Goal: Task Accomplishment & Management: Manage account settings

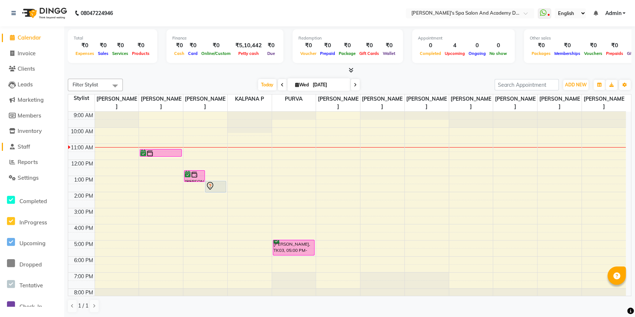
click at [21, 146] on span "Staff" at bounding box center [24, 146] width 12 height 7
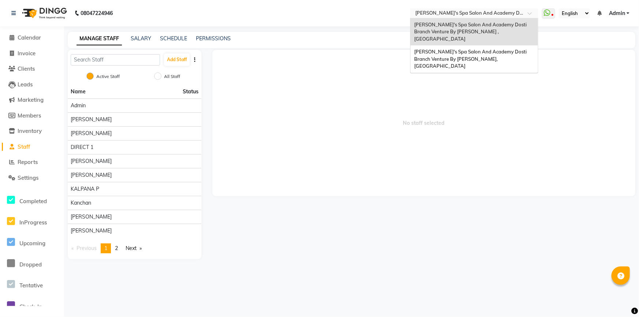
click at [478, 11] on input "text" at bounding box center [467, 13] width 106 height 7
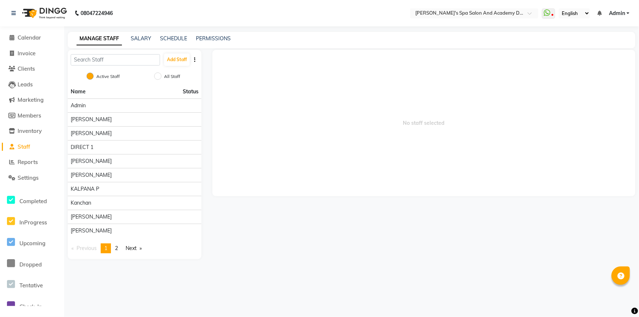
click at [362, 92] on span "No staff selected" at bounding box center [423, 123] width 423 height 147
click at [155, 75] on input "All Staff" at bounding box center [157, 76] width 7 height 7
radio input "true"
radio input "false"
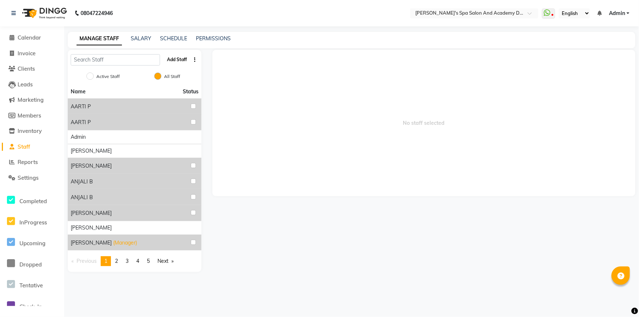
click at [171, 61] on button "Add Staff" at bounding box center [177, 59] width 26 height 12
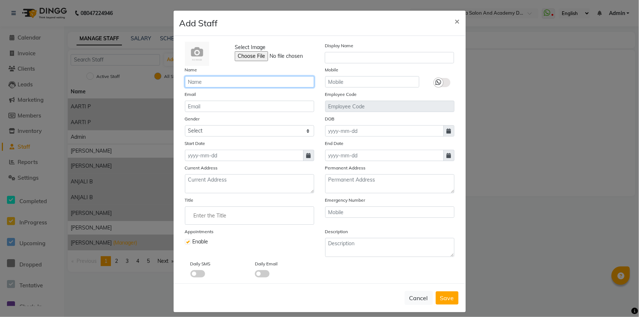
click at [240, 86] on input "text" at bounding box center [249, 81] width 129 height 11
type input "sheha"
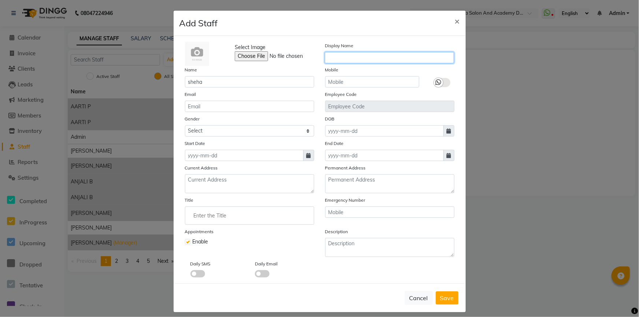
click at [325, 62] on input "text" at bounding box center [389, 57] width 129 height 11
type input "s"
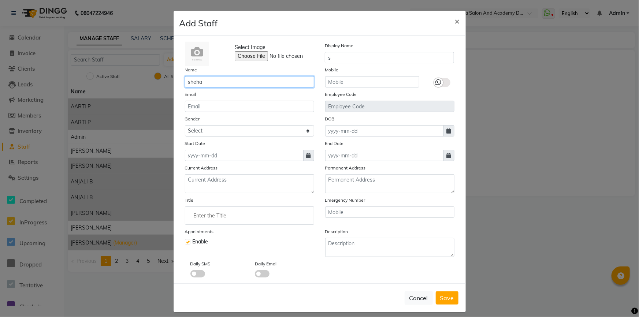
click at [202, 81] on input "sheha" at bounding box center [249, 81] width 129 height 11
type input "s"
click at [452, 19] on button "×" at bounding box center [457, 21] width 17 height 21
checkbox input "false"
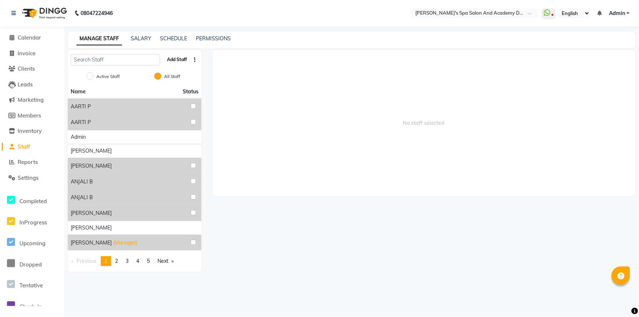
click at [180, 60] on button "Add Staff" at bounding box center [177, 59] width 26 height 12
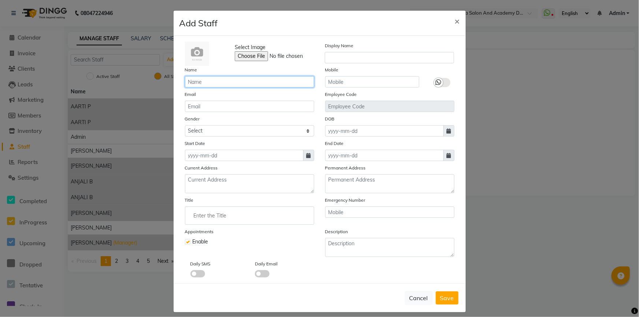
click at [205, 79] on input "text" at bounding box center [249, 81] width 129 height 11
type input "sneha"
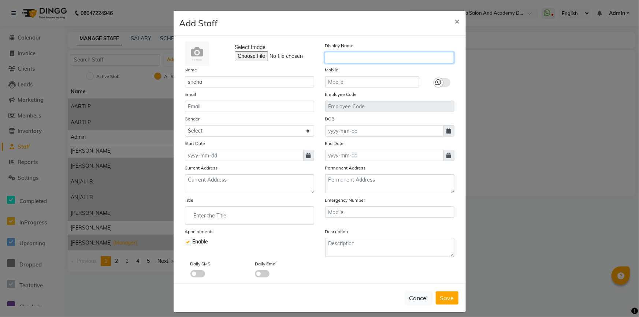
click at [326, 60] on input "text" at bounding box center [389, 57] width 129 height 11
type input "sneha"
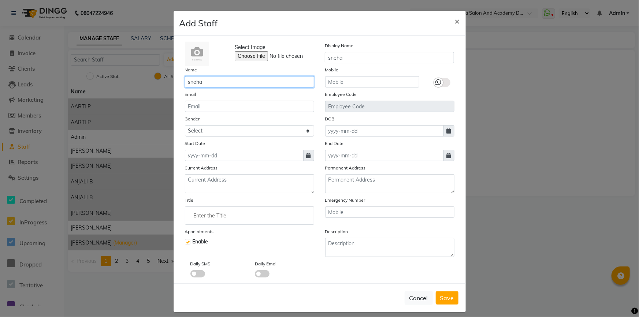
click at [225, 84] on input "sneha" at bounding box center [249, 81] width 129 height 11
type input "sneha chedda"
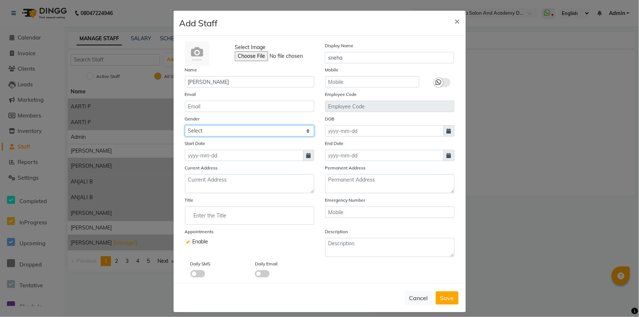
click at [201, 130] on select "Select Male Female Other Prefer Not To Say" at bounding box center [249, 130] width 129 height 11
select select "female"
click at [185, 126] on select "Select Male Female Other Prefer Not To Say" at bounding box center [249, 130] width 129 height 11
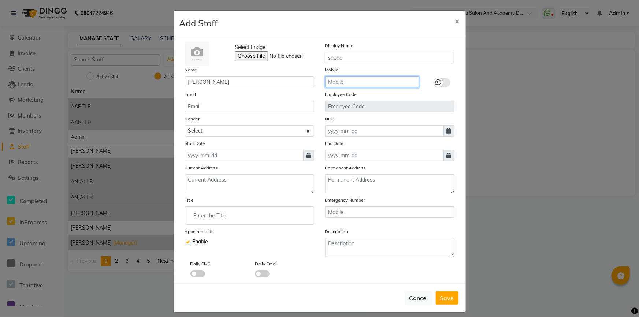
click at [341, 86] on input "text" at bounding box center [372, 81] width 94 height 11
type input "7710893340"
click at [447, 298] on span "Save" at bounding box center [447, 298] width 14 height 7
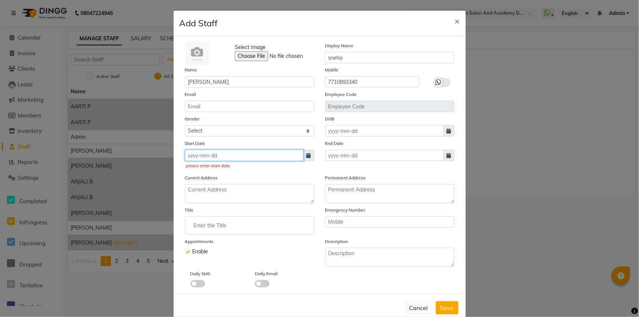
click at [231, 159] on input at bounding box center [244, 155] width 119 height 11
select select "9"
select select "2025"
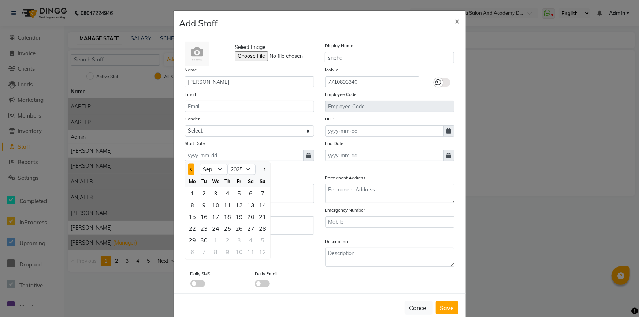
click at [190, 171] on span "Previous month" at bounding box center [191, 169] width 3 height 3
select select "8"
click at [200, 240] on div "26" at bounding box center [205, 240] width 12 height 12
type input "26-08-2025"
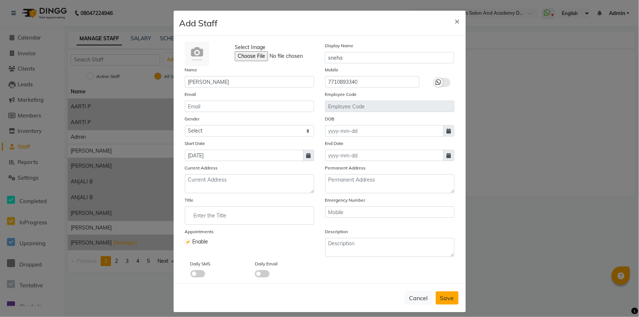
click at [444, 300] on span "Save" at bounding box center [447, 298] width 14 height 7
select select
checkbox input "false"
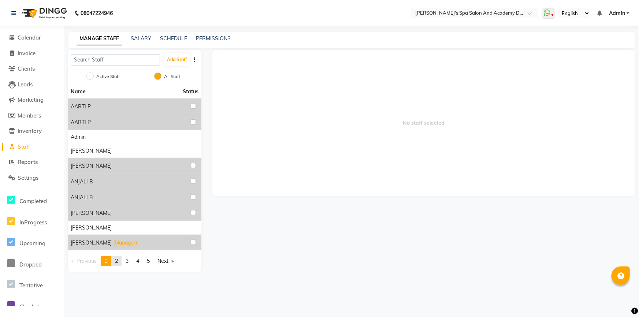
click at [118, 262] on span "2" at bounding box center [116, 261] width 3 height 7
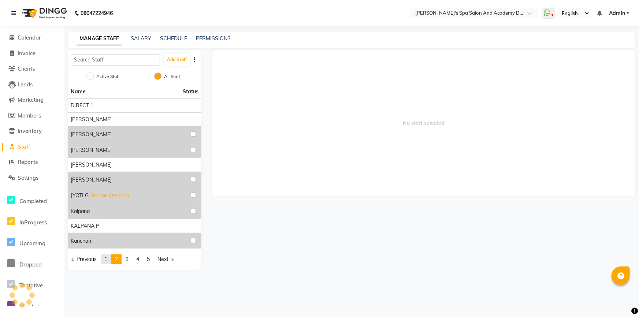
click at [109, 260] on link "page 1" at bounding box center [106, 260] width 10 height 10
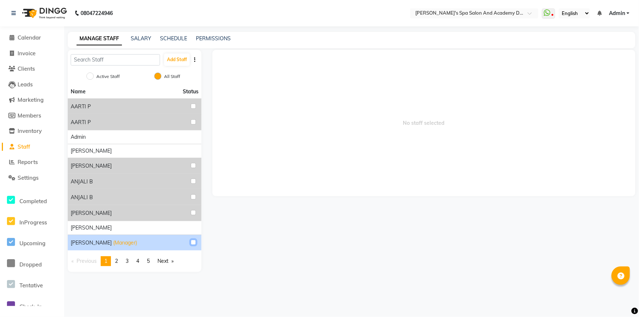
click at [191, 240] on input "checkbox" at bounding box center [193, 242] width 5 height 5
checkbox input "true"
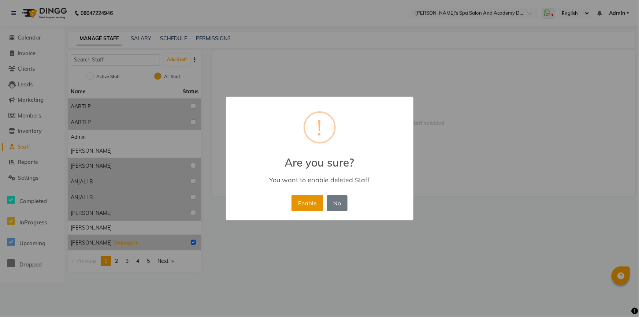
click at [316, 204] on button "Enable" at bounding box center [308, 203] width 32 height 16
radio input "true"
radio input "false"
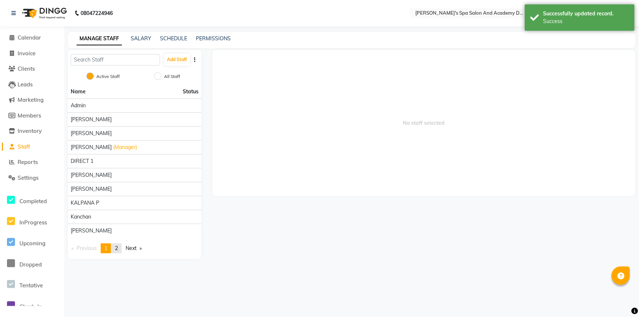
click at [115, 249] on link "page 2" at bounding box center [116, 249] width 10 height 10
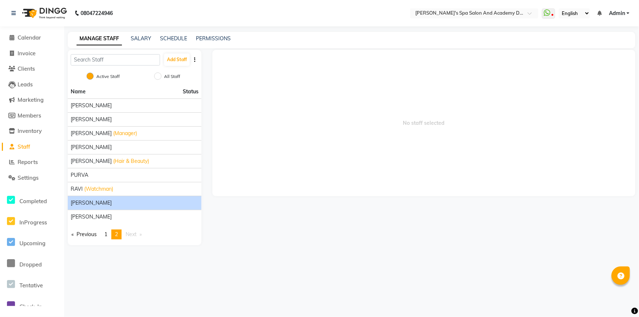
click at [80, 199] on span "sneha chedda" at bounding box center [91, 203] width 41 height 8
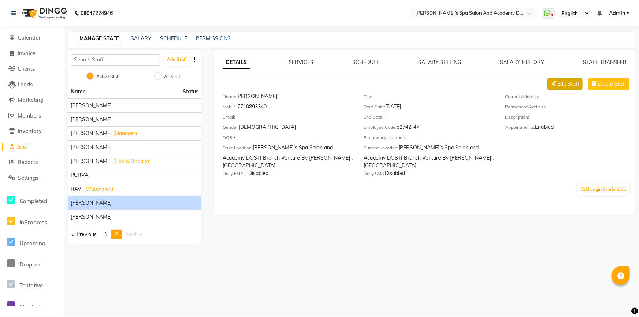
click at [560, 86] on span "Edit Staff" at bounding box center [569, 84] width 22 height 8
select select "female"
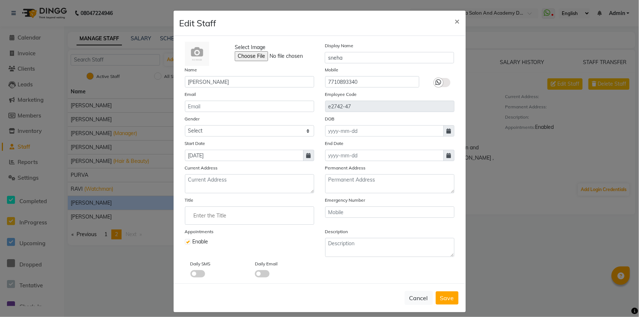
click at [188, 212] on input "Enter the Title" at bounding box center [249, 215] width 123 height 15
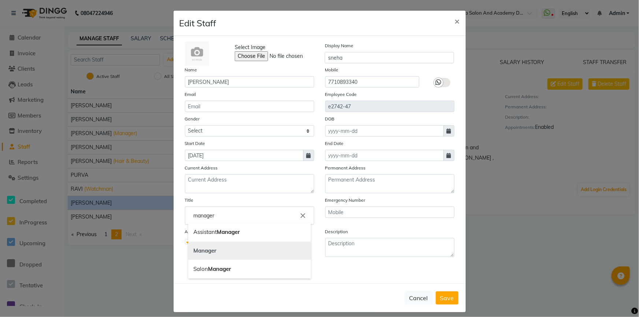
click at [195, 250] on b "Manager" at bounding box center [205, 250] width 23 height 7
click at [194, 207] on div "Title Manager close" at bounding box center [249, 210] width 129 height 29
click at [221, 214] on input "Manager" at bounding box center [249, 215] width 123 height 15
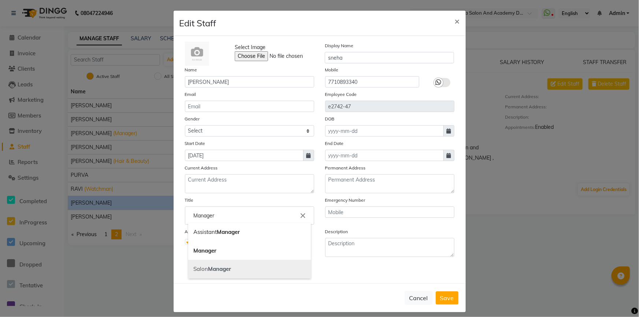
click at [209, 267] on b "Manager" at bounding box center [219, 269] width 23 height 7
type input "Salon Manager"
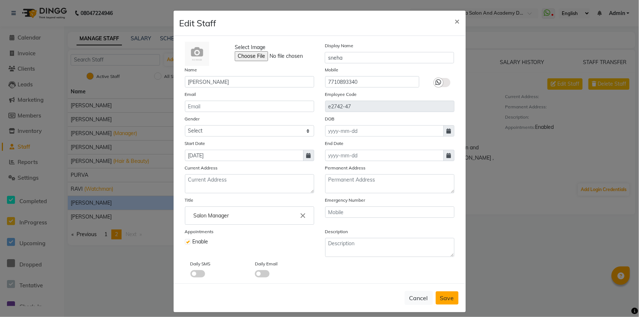
click at [449, 295] on button "Save" at bounding box center [447, 298] width 23 height 13
select select
checkbox input "false"
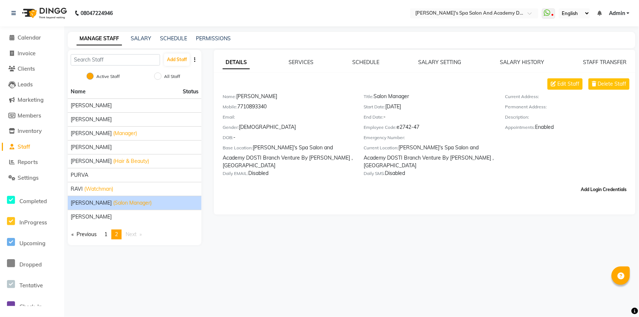
click at [592, 184] on button "Add Login Credentials" at bounding box center [604, 190] width 52 height 12
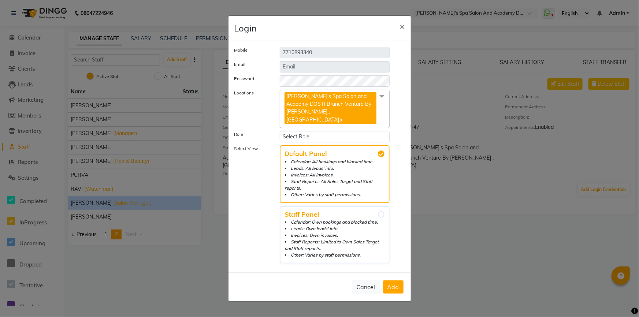
click at [391, 284] on span "Add" at bounding box center [394, 287] width 12 height 7
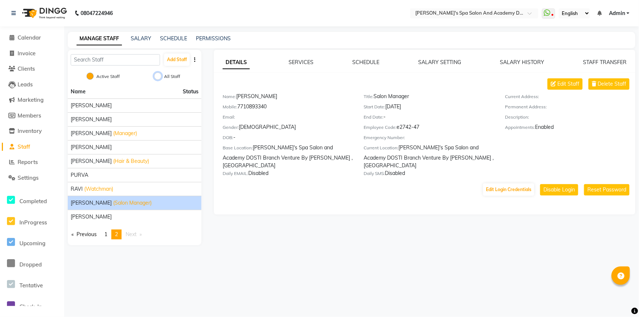
click at [160, 75] on input "All Staff" at bounding box center [157, 76] width 7 height 7
radio input "true"
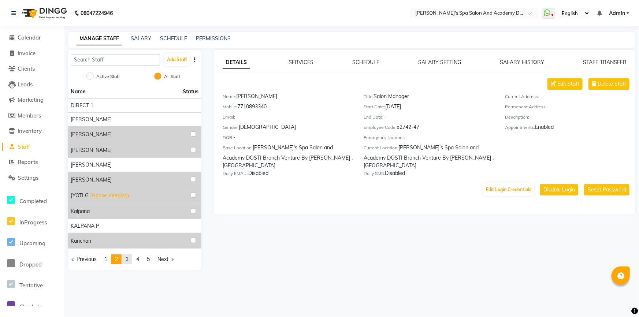
click at [130, 257] on link "page 3" at bounding box center [127, 260] width 10 height 10
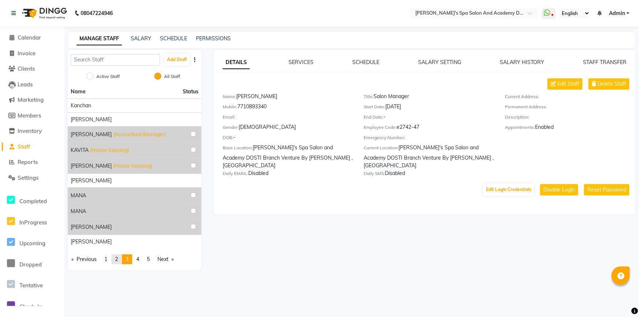
click at [116, 260] on span "2" at bounding box center [116, 259] width 3 height 7
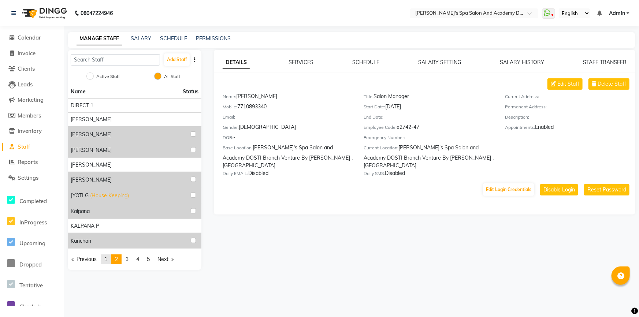
click at [107, 257] on span "1" at bounding box center [105, 259] width 3 height 7
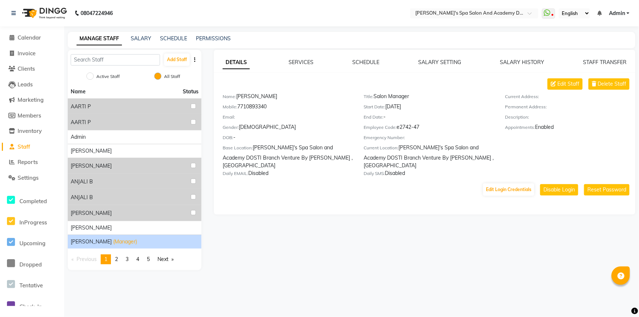
click at [122, 241] on span "(Manager)" at bounding box center [125, 242] width 24 height 8
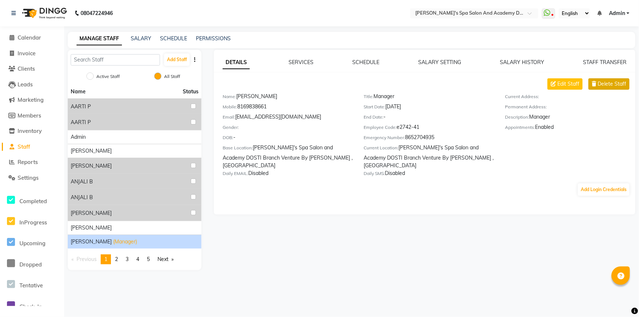
click at [608, 85] on span "Delete Staff" at bounding box center [612, 84] width 29 height 8
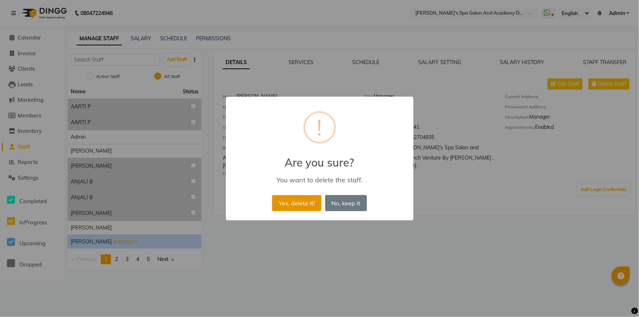
click at [295, 204] on button "Yes, delete it!" at bounding box center [296, 203] width 49 height 16
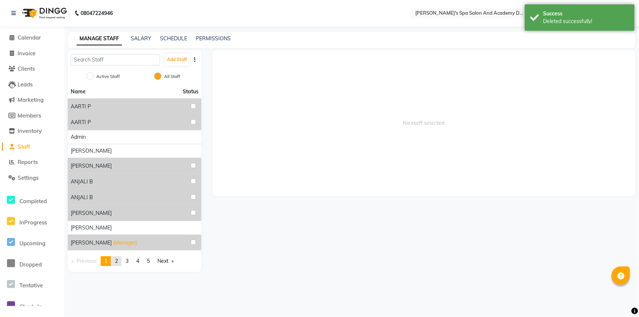
click at [120, 259] on link "page 2" at bounding box center [116, 261] width 10 height 10
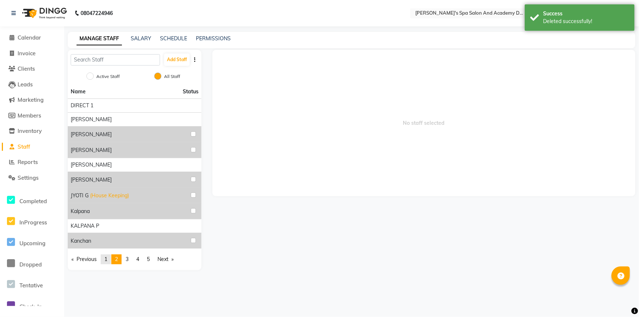
click at [110, 262] on link "page 1" at bounding box center [106, 260] width 10 height 10
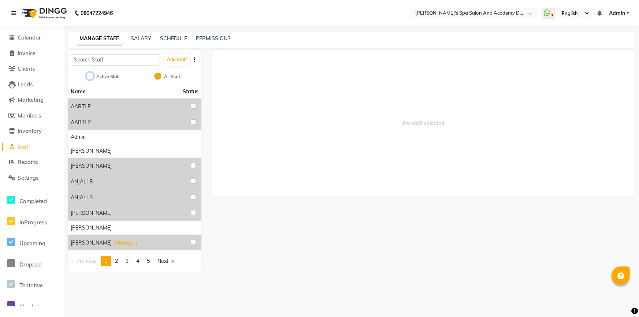
click at [91, 77] on input "Active Staff" at bounding box center [89, 76] width 7 height 7
radio input "true"
radio input "false"
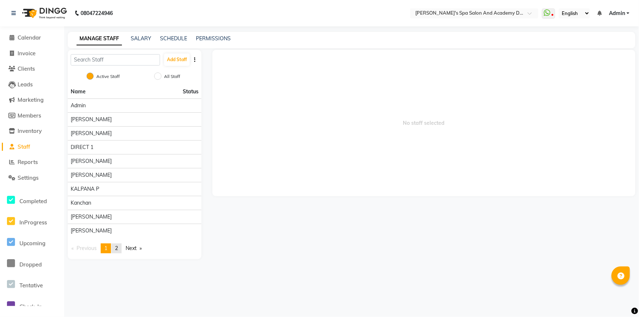
click at [122, 246] on link "page 2" at bounding box center [116, 249] width 10 height 10
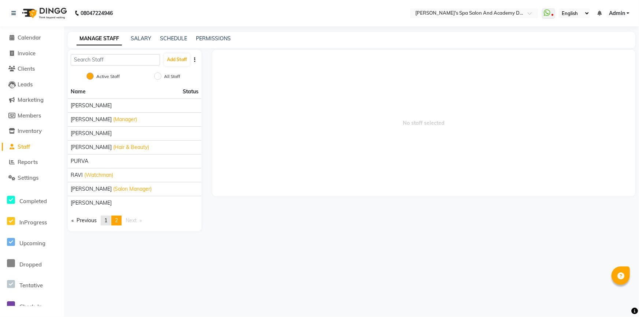
click at [107, 219] on span "1" at bounding box center [105, 220] width 3 height 7
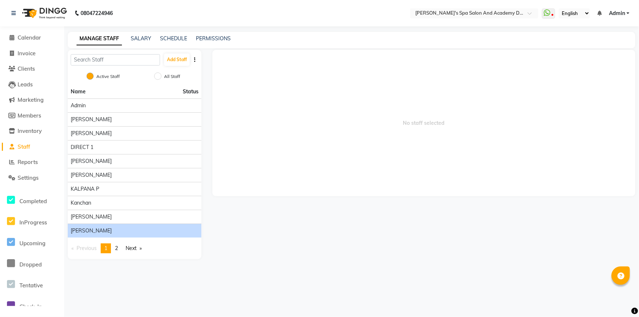
click at [107, 229] on span "MADHURI KADAM" at bounding box center [91, 231] width 41 height 8
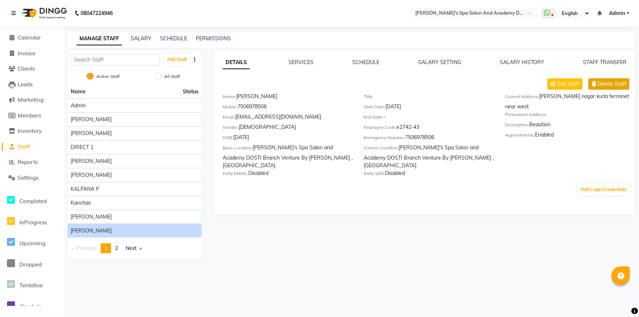
click at [605, 84] on span "Delete Staff" at bounding box center [612, 84] width 29 height 8
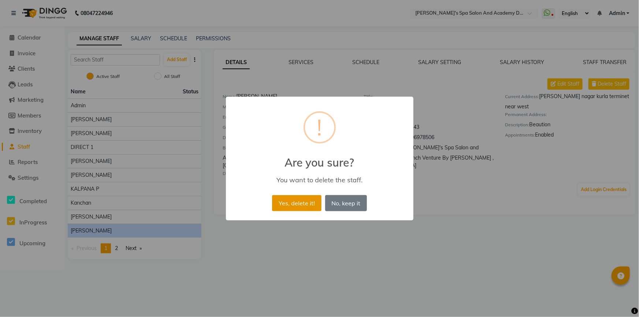
click at [309, 204] on button "Yes, delete it!" at bounding box center [296, 203] width 49 height 16
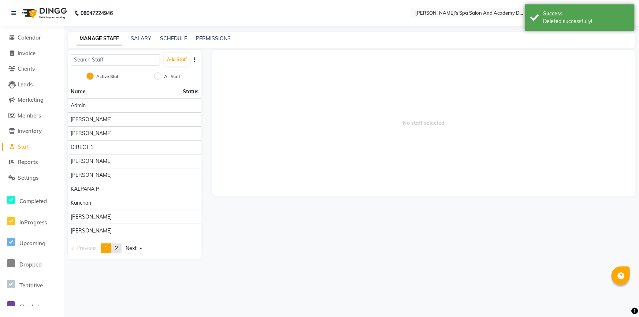
click at [120, 246] on link "page 2" at bounding box center [116, 249] width 10 height 10
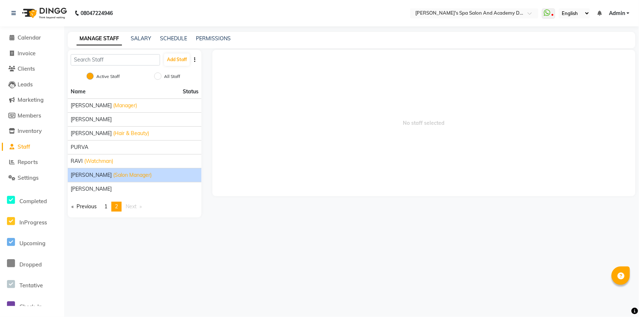
click at [125, 177] on span "(Salon Manager)" at bounding box center [132, 175] width 38 height 8
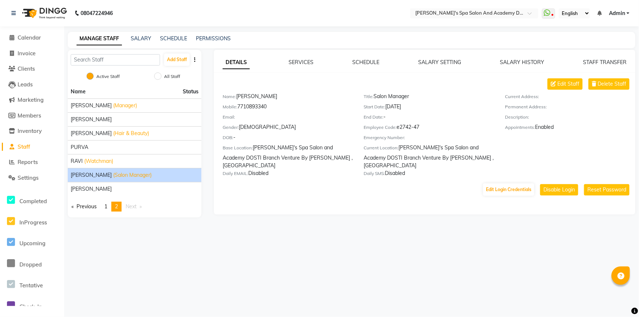
click at [611, 12] on span "Admin" at bounding box center [617, 14] width 16 height 8
click at [593, 51] on link "Sign out" at bounding box center [592, 50] width 67 height 11
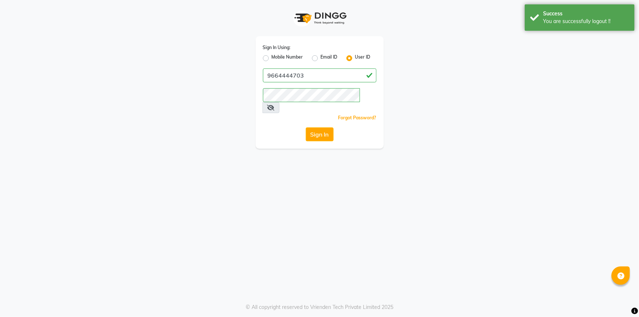
click at [275, 105] on icon at bounding box center [270, 108] width 7 height 6
click at [322, 127] on button "Sign In" at bounding box center [320, 134] width 28 height 14
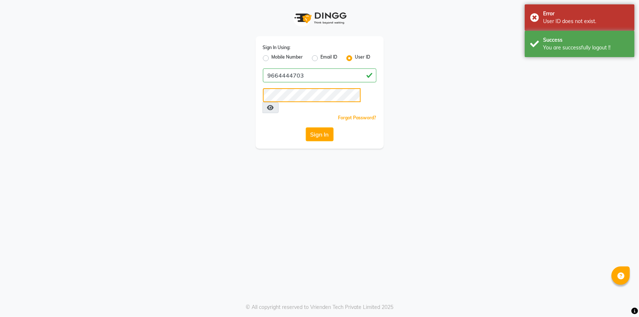
click at [239, 107] on div "Sign In Using: Mobile Number Email ID User ID 9664444703 Remember me Forgot Pas…" at bounding box center [320, 74] width 418 height 149
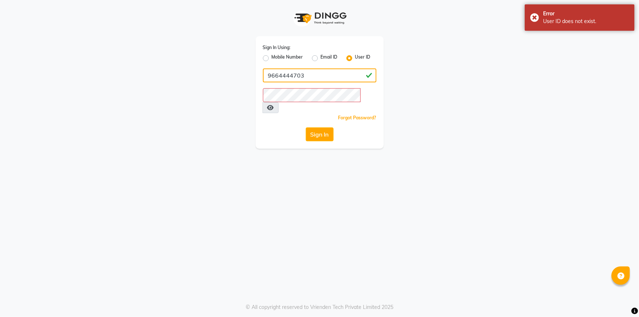
click at [306, 82] on input "9664444703" at bounding box center [320, 76] width 114 height 14
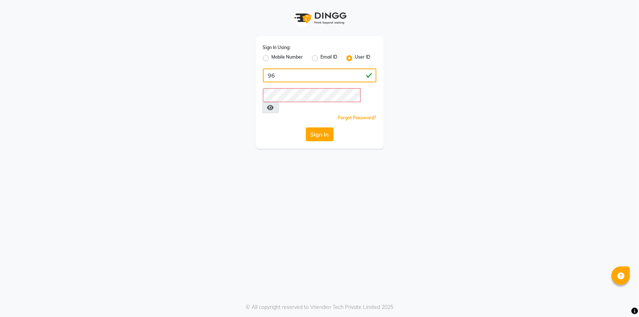
type input "9"
type input "7710893340"
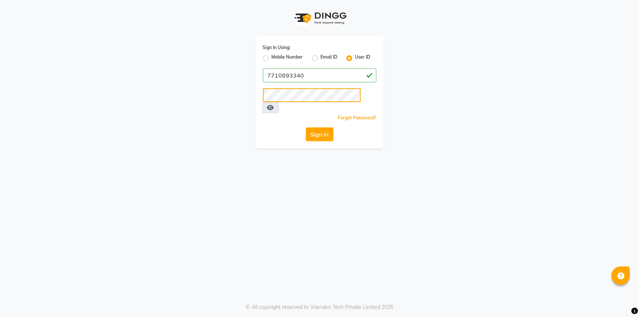
click at [306, 127] on button "Sign In" at bounding box center [320, 134] width 28 height 14
click at [274, 105] on icon at bounding box center [270, 108] width 7 height 6
click at [318, 127] on button "Sign In" at bounding box center [320, 134] width 28 height 14
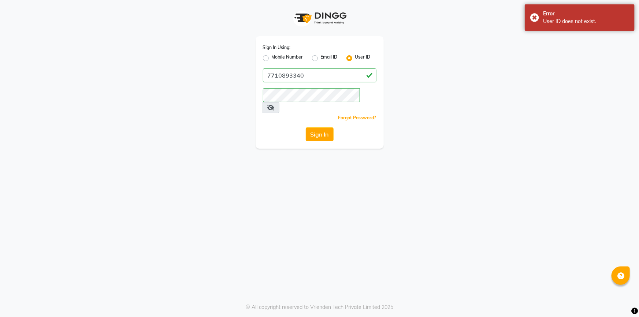
click at [536, 62] on app-login "Sign In Using: Mobile Number Email ID User ID 7710893340 Remember me Forgot Pas…" at bounding box center [319, 74] width 639 height 149
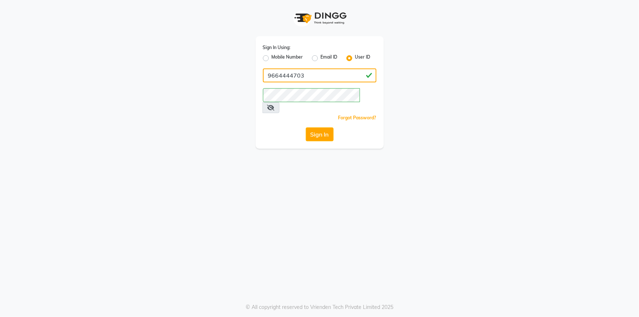
drag, startPoint x: 302, startPoint y: 78, endPoint x: 227, endPoint y: 83, distance: 74.9
click at [227, 83] on div "Sign In Using: Mobile Number Email ID User ID 9664444703 Remember me Forgot Pas…" at bounding box center [320, 74] width 418 height 149
click at [233, 112] on div "Sign In Using: Mobile Number Email ID User ID 7710893340 Remember me Forgot Pas…" at bounding box center [320, 74] width 418 height 149
click at [306, 127] on button "Sign In" at bounding box center [320, 134] width 28 height 14
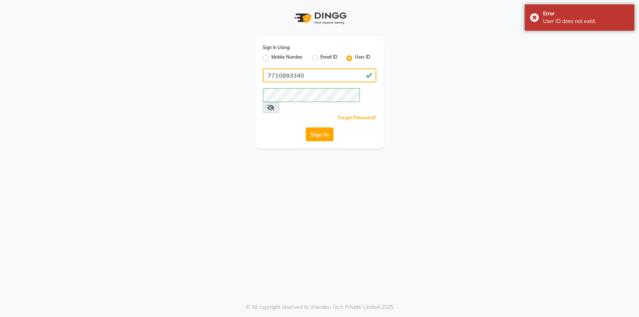
drag, startPoint x: 335, startPoint y: 76, endPoint x: 157, endPoint y: 81, distance: 178.1
click at [158, 82] on div "Sign In Using: Mobile Number Email ID User ID 7710893340 Remember me Forgot Pas…" at bounding box center [320, 74] width 418 height 149
type input "[PERSON_NAME]"
drag, startPoint x: 325, startPoint y: 87, endPoint x: 330, endPoint y: 105, distance: 18.3
click at [301, 110] on div "Sign In Using: Mobile Number Email ID User ID madhura Remember me Forgot Passwo…" at bounding box center [320, 92] width 128 height 112
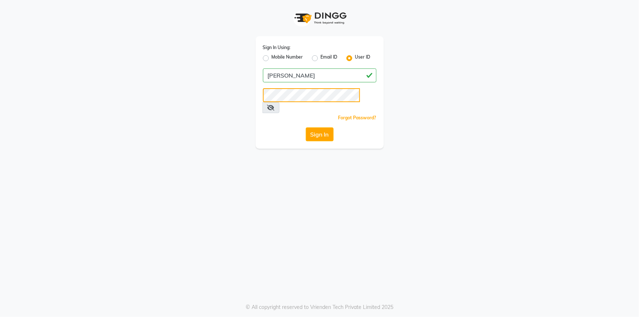
click at [234, 99] on div "Sign In Using: Mobile Number Email ID User ID madhura Remember me Forgot Passwo…" at bounding box center [320, 74] width 418 height 149
click at [306, 127] on button "Sign In" at bounding box center [320, 134] width 28 height 14
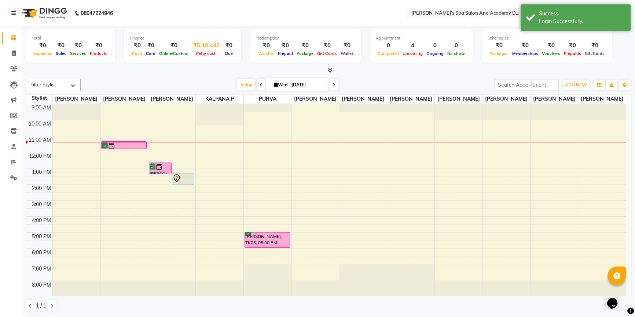
click at [199, 45] on div "₹5,10,442" at bounding box center [206, 45] width 32 height 8
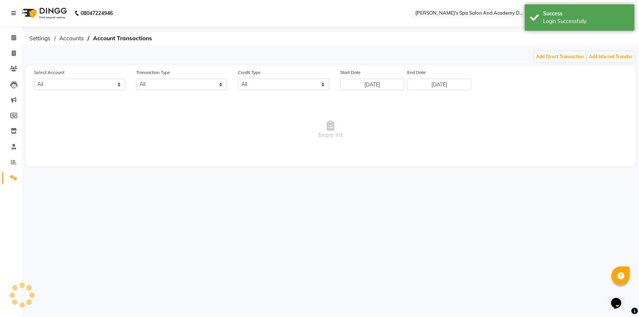
select select "5311"
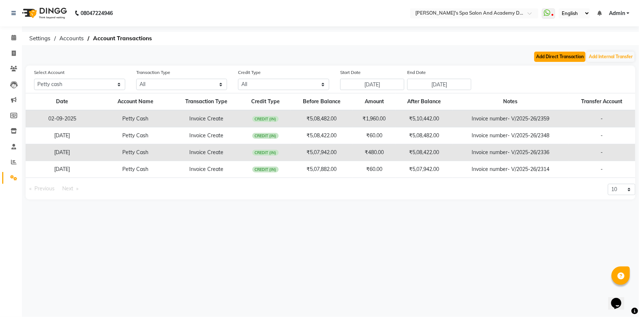
click at [568, 57] on button "Add Direct Transaction" at bounding box center [559, 57] width 51 height 10
select select "direct"
select select "5311"
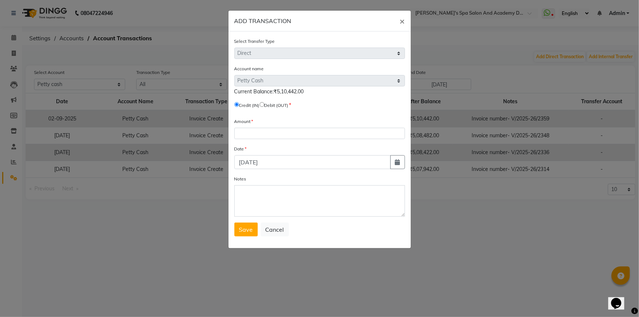
click at [264, 105] on input "radio" at bounding box center [262, 104] width 5 height 5
radio input "true"
click at [256, 134] on input "number" at bounding box center [319, 133] width 171 height 11
type input "510442"
click at [249, 230] on span "Save" at bounding box center [246, 229] width 14 height 7
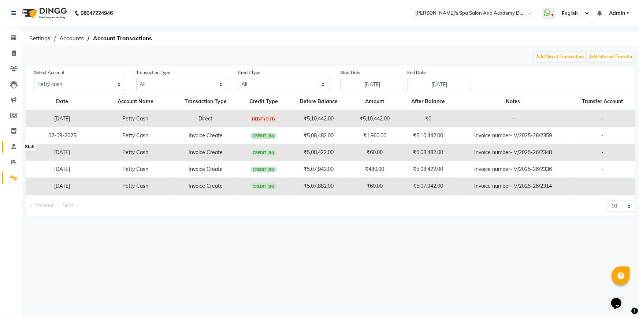
click at [14, 147] on icon at bounding box center [13, 146] width 5 height 5
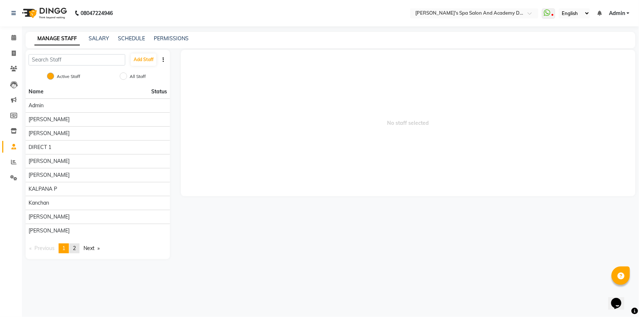
click at [74, 248] on span "2" at bounding box center [74, 248] width 3 height 7
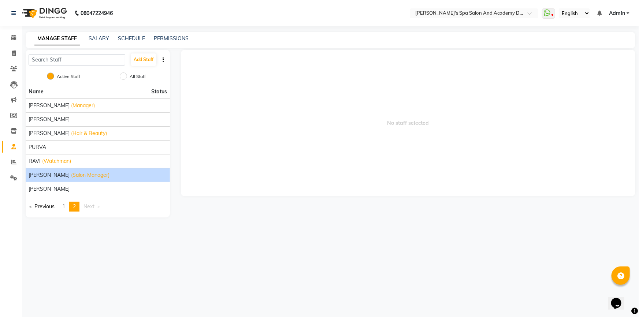
click at [55, 174] on span "sneha chedda" at bounding box center [49, 175] width 41 height 8
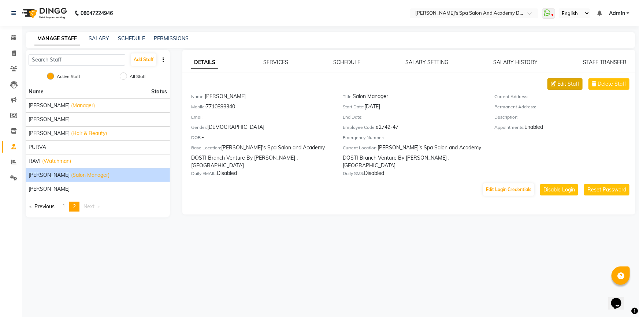
click at [575, 83] on span "Edit Staff" at bounding box center [569, 84] width 22 height 8
select select "female"
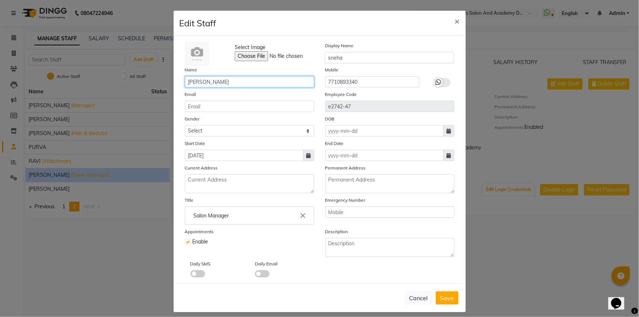
drag, startPoint x: 220, startPoint y: 81, endPoint x: 155, endPoint y: 82, distance: 64.5
click at [155, 82] on ngb-modal-window "Edit Staff × Select Image Display Name sneha Name sneha chedda Mobile 771089334…" at bounding box center [319, 158] width 639 height 317
type input "[PERSON_NAME]"
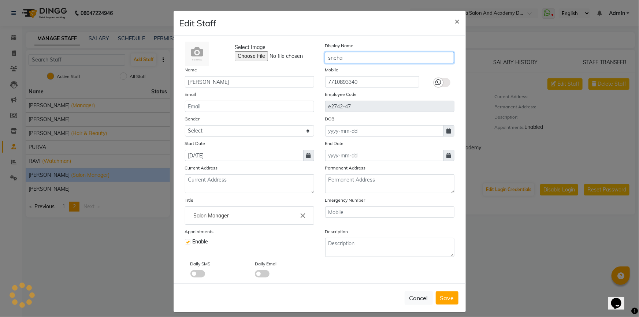
drag, startPoint x: 363, startPoint y: 63, endPoint x: 284, endPoint y: 68, distance: 79.7
click at [284, 68] on div "Select Image Display Name sneha Name SNEHA CHEDDA Mobile 7710893340 Email Emplo…" at bounding box center [320, 160] width 281 height 236
type input "SNEHA"
click at [451, 298] on span "Save" at bounding box center [447, 298] width 14 height 7
select select
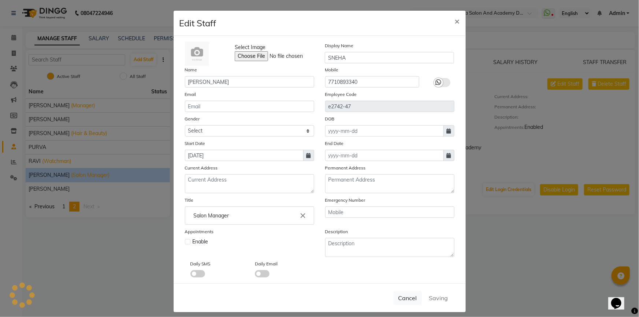
checkbox input "false"
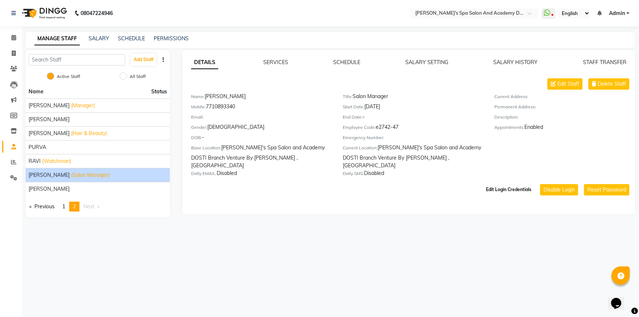
click at [507, 186] on button "Edit Login Credentials" at bounding box center [508, 190] width 51 height 12
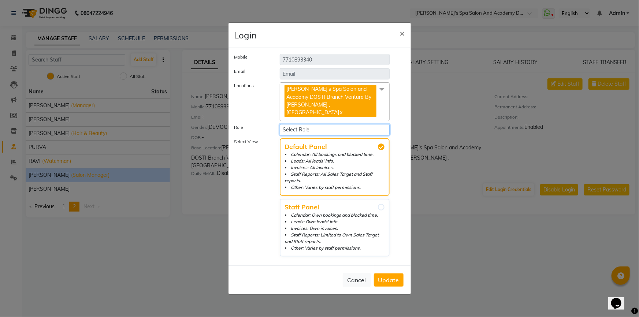
click at [301, 125] on select "Select Role Operator Manager Administrator Accountant Inventory" at bounding box center [335, 129] width 110 height 11
select select "2654"
click at [280, 124] on select "Select Role Operator Manager Administrator Accountant Inventory" at bounding box center [335, 129] width 110 height 11
click at [393, 277] on span "Update" at bounding box center [388, 280] width 21 height 7
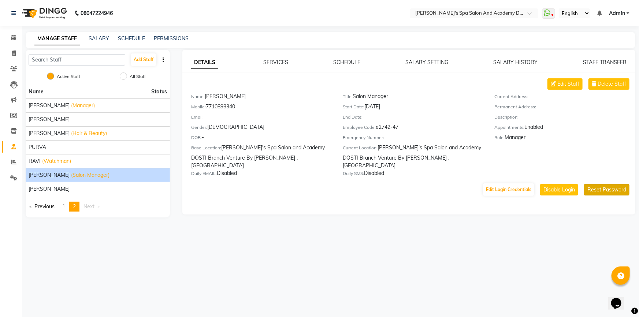
click at [592, 186] on button "Reset Password" at bounding box center [606, 189] width 45 height 11
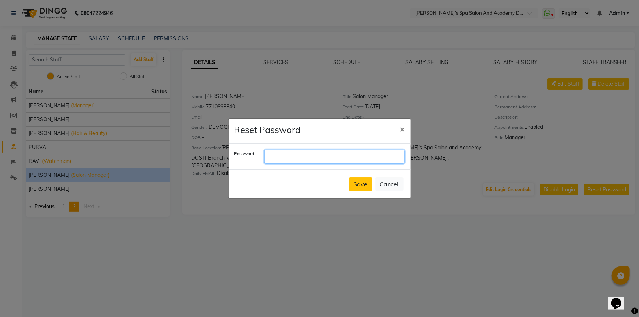
click at [292, 161] on input "text" at bounding box center [334, 157] width 140 height 14
type input "99999"
click at [371, 181] on button "Save" at bounding box center [360, 184] width 23 height 14
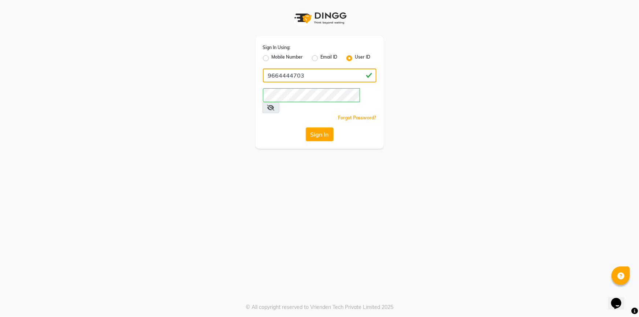
drag, startPoint x: 315, startPoint y: 76, endPoint x: 226, endPoint y: 78, distance: 88.7
click at [226, 78] on div "Sign In Using: Mobile Number Email ID User ID 9664444703 Remember me Forgot Pas…" at bounding box center [320, 74] width 418 height 149
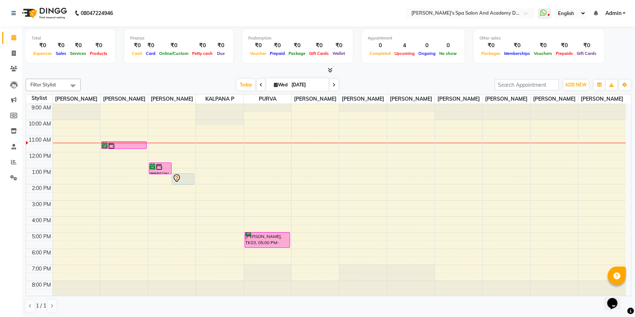
click at [623, 11] on link "Admin" at bounding box center [614, 14] width 21 height 8
click at [587, 26] on link "Manage Profile" at bounding box center [587, 27] width 67 height 11
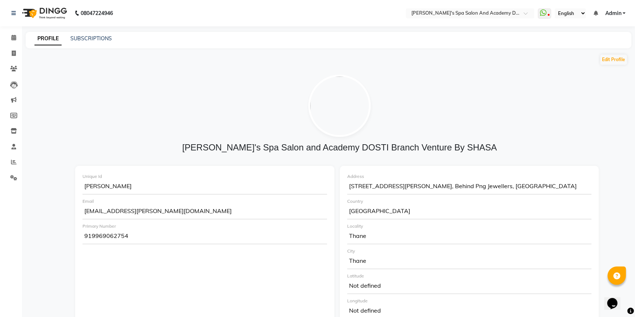
click at [618, 14] on span "Admin" at bounding box center [612, 14] width 16 height 8
click at [597, 49] on link "Sign out" at bounding box center [587, 50] width 67 height 11
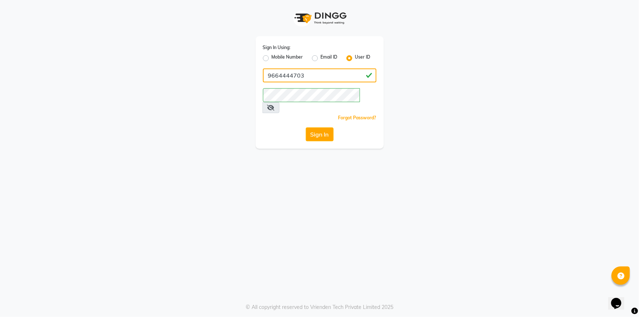
drag, startPoint x: 319, startPoint y: 73, endPoint x: 245, endPoint y: 73, distance: 74.0
click at [245, 73] on div "Sign In Using: Mobile Number Email ID User ID 9664444703 Remember me Forgot Pas…" at bounding box center [320, 74] width 418 height 149
type input "7710893340"
click at [272, 92] on div "Sign In Using: Mobile Number Email ID User ID 7710893340 Remember me Forgot Pas…" at bounding box center [320, 92] width 128 height 112
drag, startPoint x: 306, startPoint y: 85, endPoint x: 151, endPoint y: 80, distance: 155.0
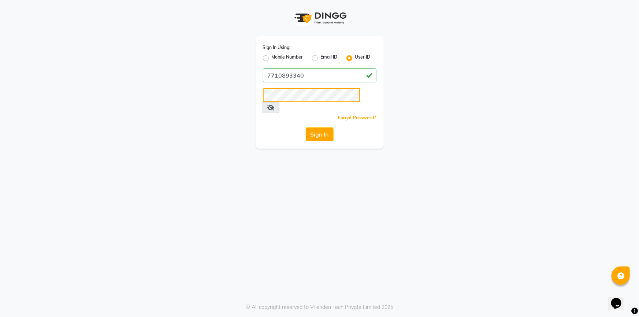
click at [181, 91] on div "Sign In Using: Mobile Number Email ID User ID 7710893340 Remember me Forgot Pas…" at bounding box center [320, 74] width 418 height 149
click at [357, 210] on div "Sign In Using: Mobile Number Email ID User ID 7710893340 Remember me Forgot Pas…" at bounding box center [319, 158] width 639 height 317
click at [280, 102] on span at bounding box center [271, 107] width 17 height 11
click at [275, 105] on icon at bounding box center [270, 108] width 7 height 6
click at [274, 105] on icon at bounding box center [270, 108] width 7 height 6
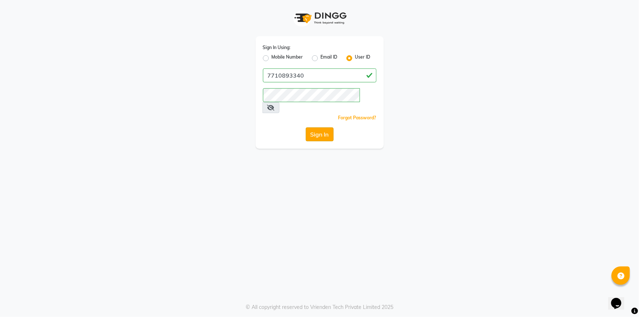
click at [324, 127] on button "Sign In" at bounding box center [320, 134] width 28 height 14
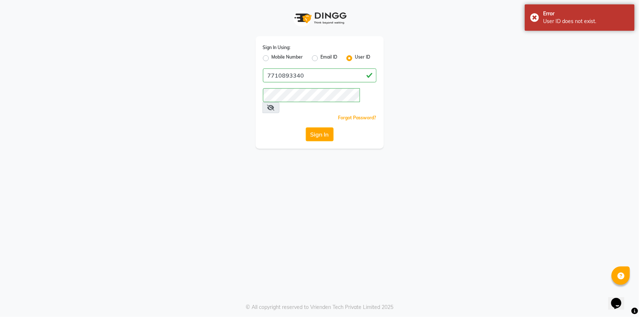
drag, startPoint x: 638, startPoint y: 54, endPoint x: 248, endPoint y: 28, distance: 391.4
click at [637, 54] on app-login "Sign In Using: Mobile Number Email ID User ID 7710893340 Remember me Forgot Pas…" at bounding box center [319, 74] width 639 height 149
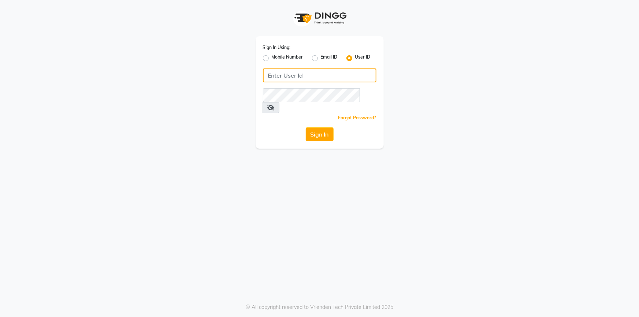
type input "9664444703"
drag, startPoint x: 328, startPoint y: 73, endPoint x: 237, endPoint y: 79, distance: 91.4
click at [237, 79] on div "Sign In Using: Mobile Number Email ID User ID 9664444703 Remember me Forgot Pas…" at bounding box center [320, 74] width 418 height 149
type input "M"
type input "[PERSON_NAME]"
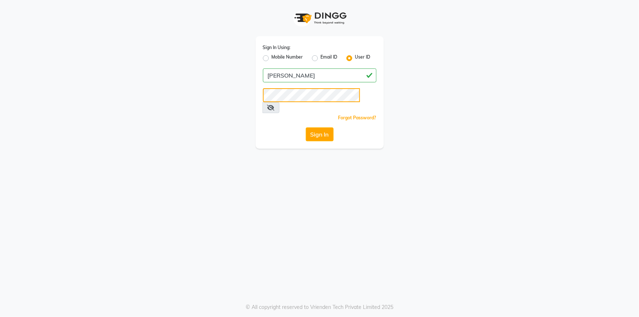
click at [306, 127] on button "Sign In" at bounding box center [320, 134] width 28 height 14
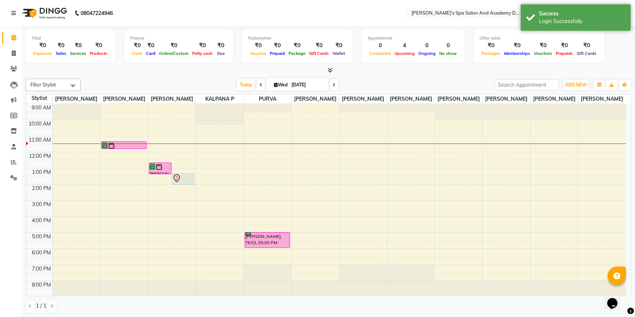
click at [624, 53] on div "Total ₹0 Expenses ₹0 Sales ₹0 Services ₹0 Products Finance ₹0 Cash ₹0 Card ₹0 O…" at bounding box center [328, 47] width 605 height 36
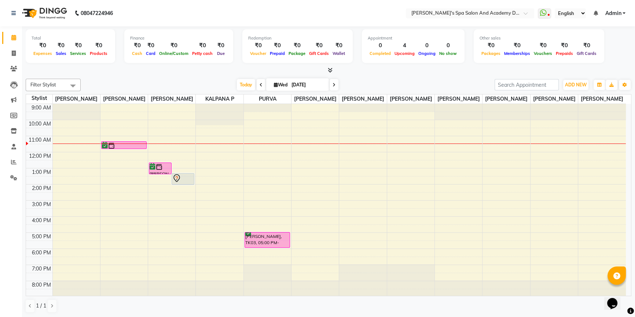
click at [617, 14] on span "Admin" at bounding box center [612, 14] width 16 height 8
click at [582, 50] on link "Sign out" at bounding box center [587, 50] width 67 height 11
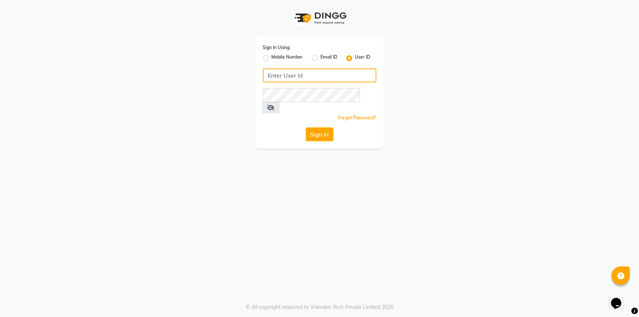
click at [282, 78] on input "Username" at bounding box center [320, 76] width 114 height 14
type input "77"
click at [272, 56] on label "Mobile Number" at bounding box center [288, 58] width 32 height 9
click at [272, 56] on input "Mobile Number" at bounding box center [274, 56] width 5 height 5
radio input "true"
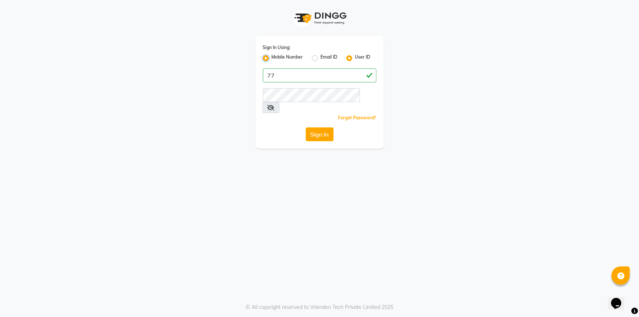
radio input "false"
click at [316, 77] on input "Username" at bounding box center [332, 76] width 89 height 14
type input "7710893340"
click at [322, 127] on button "Sign In" at bounding box center [320, 134] width 28 height 14
click at [306, 127] on button "Sign In" at bounding box center [320, 134] width 28 height 14
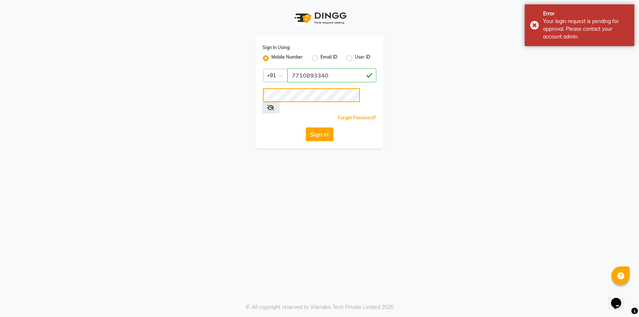
click at [306, 127] on button "Sign In" at bounding box center [320, 134] width 28 height 14
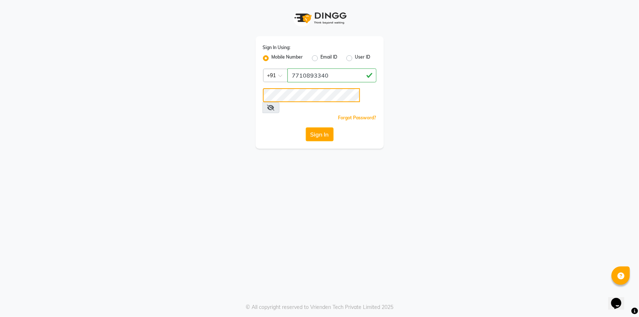
click at [231, 100] on div "Sign In Using: Mobile Number Email ID User ID Country Code × [PHONE_NUMBER] Rem…" at bounding box center [320, 74] width 418 height 149
click at [318, 127] on button "Sign In" at bounding box center [320, 134] width 28 height 14
